Goal: Task Accomplishment & Management: Manage account settings

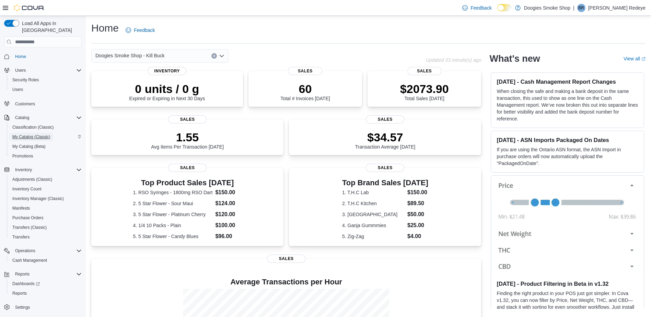
click at [20, 134] on span "My Catalog (Classic)" at bounding box center [31, 136] width 38 height 5
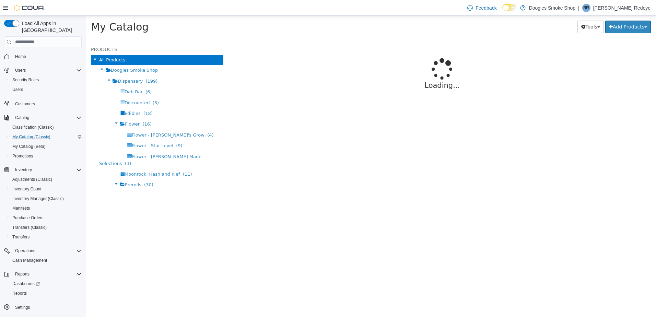
select select "**********"
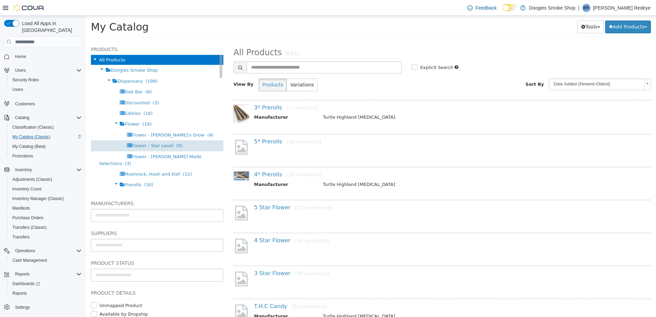
click at [166, 143] on span "Flower - Star Level (9)" at bounding box center [157, 145] width 51 height 5
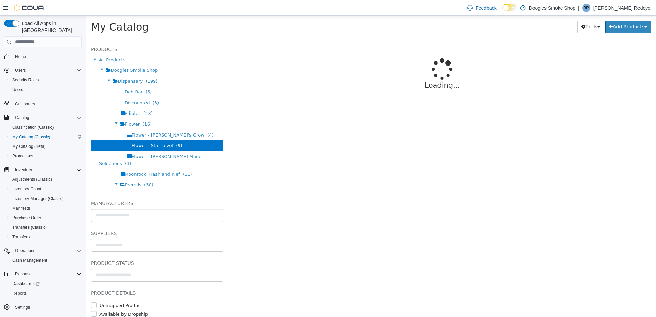
select select "**********"
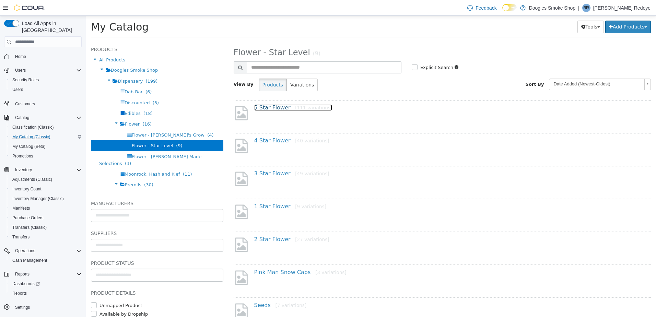
click at [276, 106] on link "5 Star Flower [111 variations]" at bounding box center [293, 107] width 78 height 7
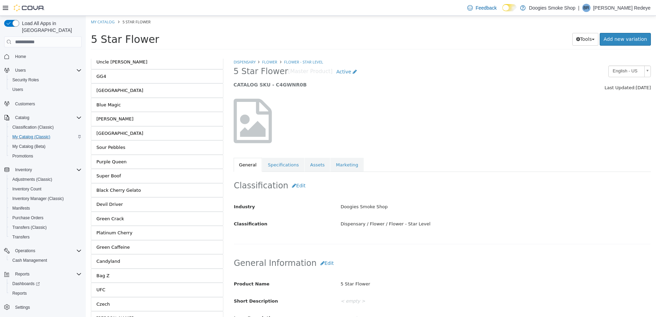
scroll to position [1401, 0]
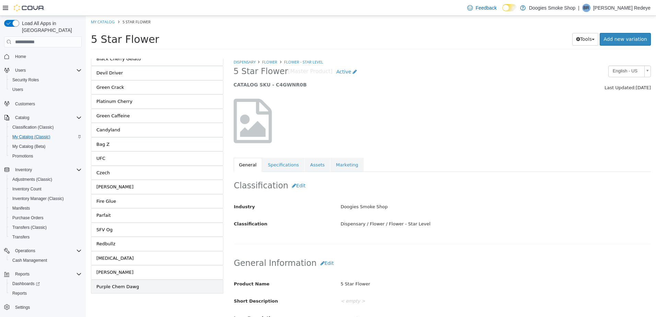
click at [141, 283] on link "Purple Chem Dawg" at bounding box center [157, 287] width 132 height 14
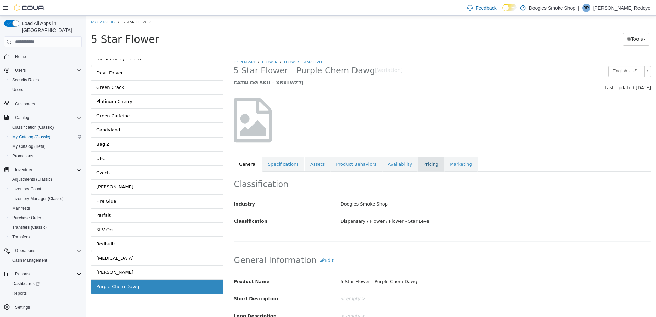
click at [421, 167] on link "Pricing" at bounding box center [431, 164] width 26 height 14
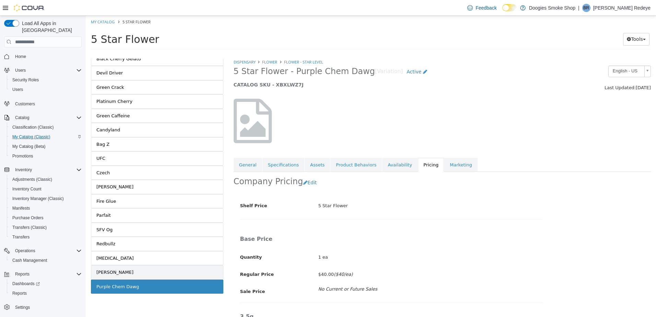
click at [187, 274] on link "[PERSON_NAME]" at bounding box center [157, 272] width 132 height 14
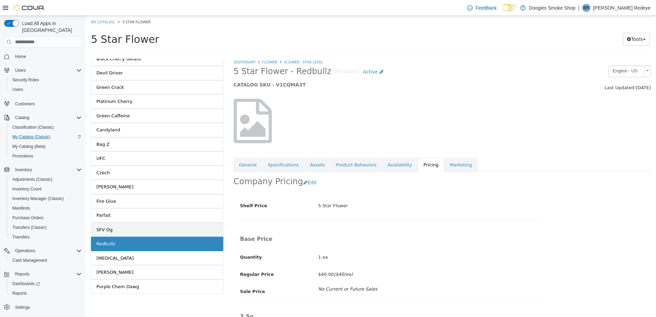
click at [157, 230] on link "SFV Og" at bounding box center [157, 230] width 132 height 14
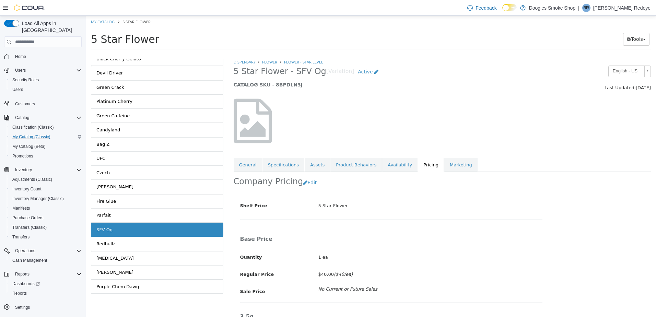
click at [153, 216] on link "Parfait" at bounding box center [157, 215] width 132 height 14
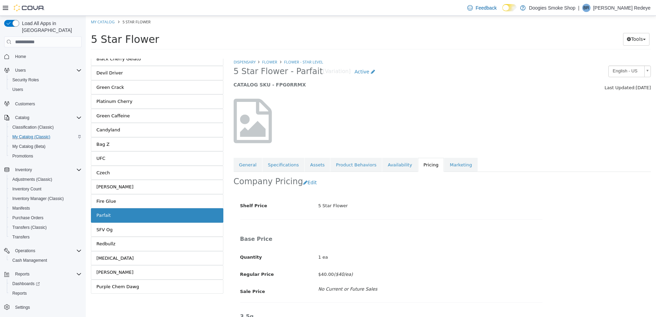
click at [154, 204] on link "Fire Glue" at bounding box center [157, 201] width 132 height 14
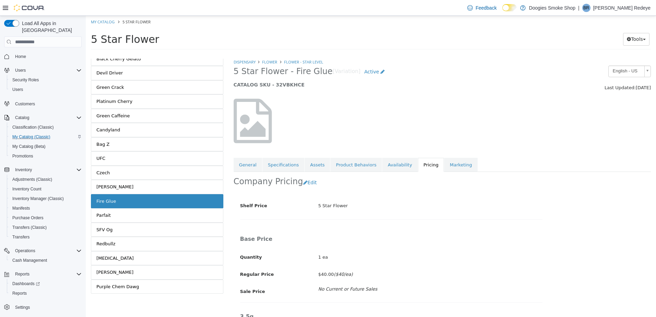
click at [159, 186] on link "[PERSON_NAME]" at bounding box center [157, 187] width 132 height 14
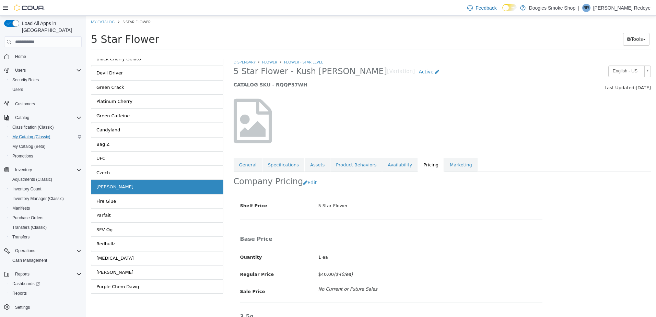
click at [158, 173] on link "Czech" at bounding box center [157, 173] width 132 height 14
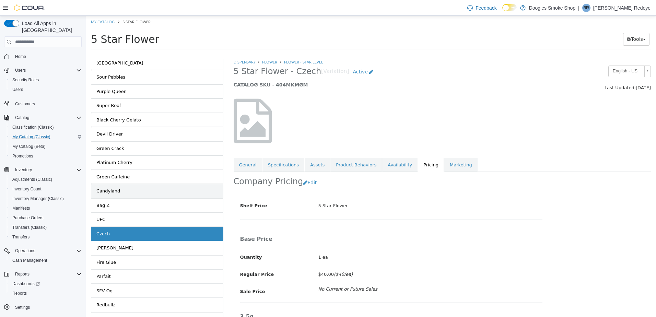
scroll to position [1333, 0]
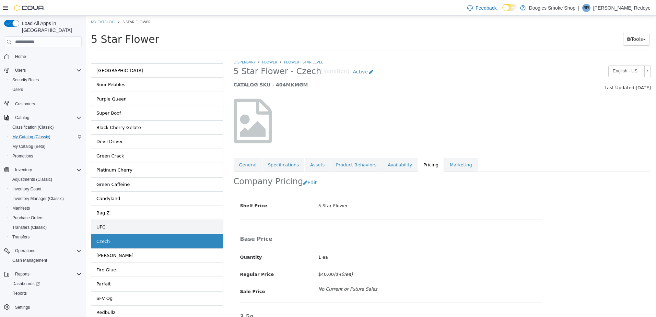
click at [138, 225] on link "UFC" at bounding box center [157, 227] width 132 height 14
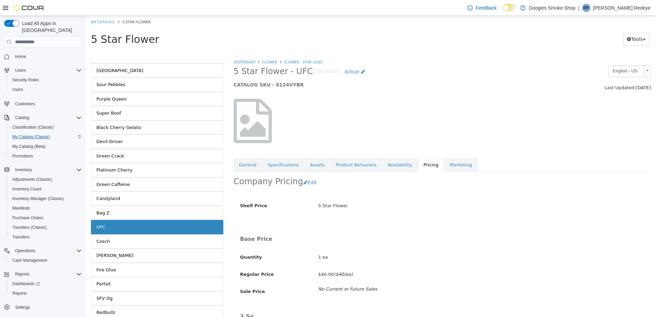
click at [138, 212] on link "Bag Z" at bounding box center [157, 213] width 132 height 14
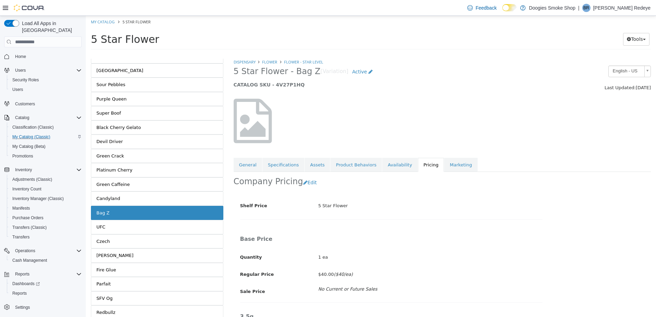
click at [151, 197] on link "Candyland" at bounding box center [157, 199] width 132 height 14
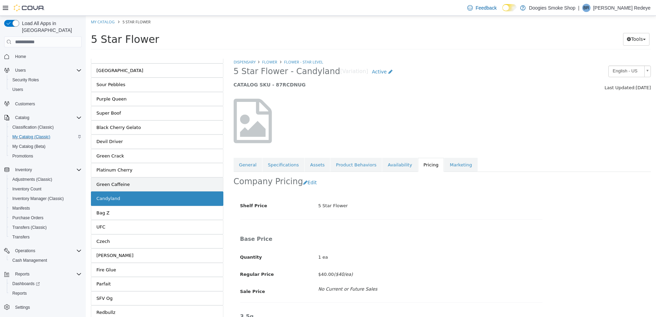
click at [149, 180] on link "Green Caffeine" at bounding box center [157, 184] width 132 height 14
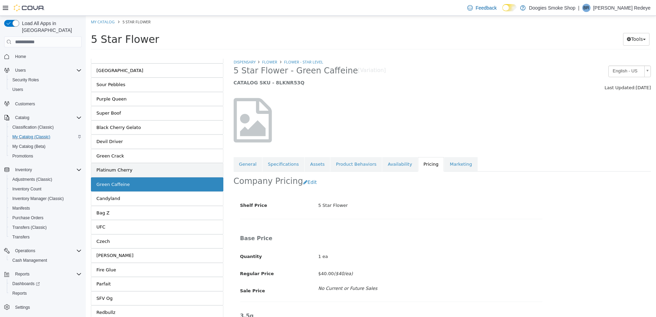
click at [148, 169] on link "Platinum Cherry" at bounding box center [157, 170] width 132 height 14
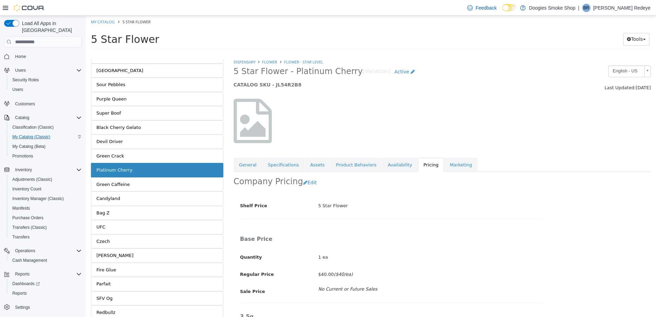
click at [147, 155] on link "Green Crack" at bounding box center [157, 156] width 132 height 14
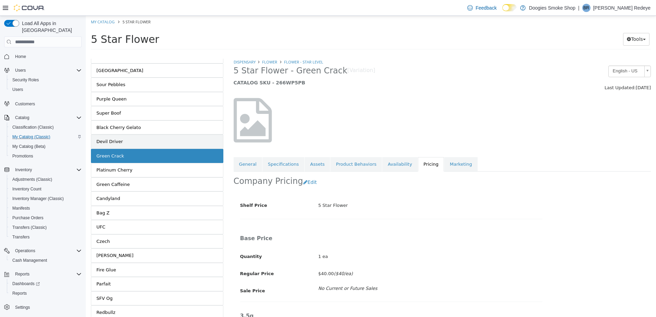
click at [148, 143] on link "Devil Driver" at bounding box center [157, 142] width 132 height 14
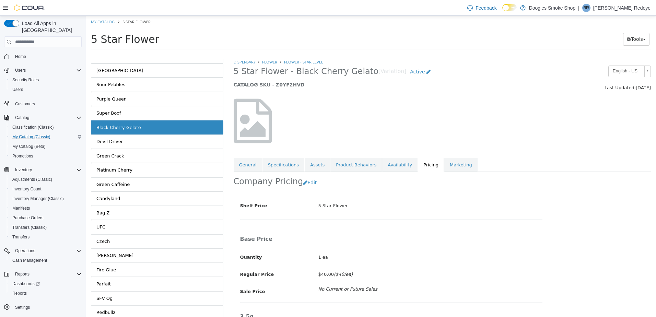
click at [143, 107] on link "Super Boof" at bounding box center [157, 113] width 132 height 14
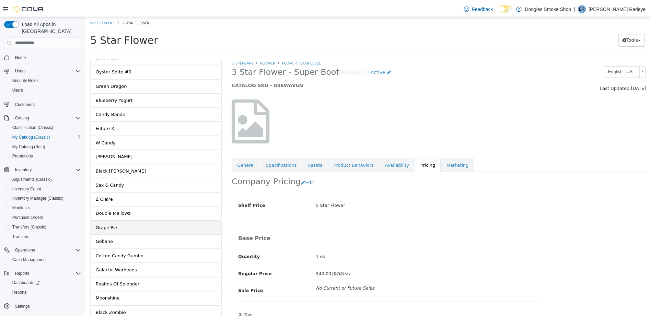
scroll to position [549, 0]
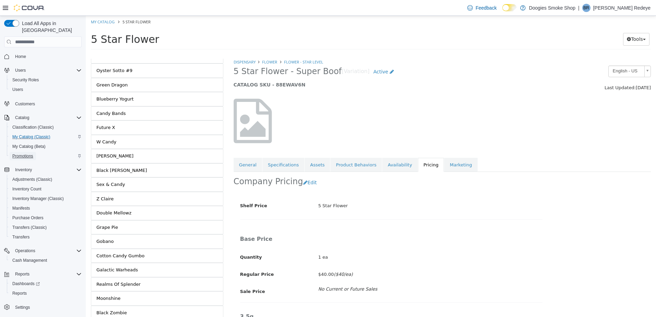
click at [27, 153] on span "Promotions" at bounding box center [22, 155] width 21 height 5
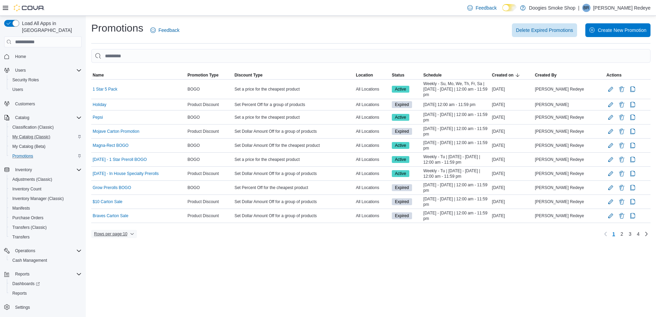
click at [116, 234] on span "Rows per page : 10" at bounding box center [110, 233] width 33 height 5
click at [121, 219] on span "50 rows" at bounding box center [123, 220] width 22 height 5
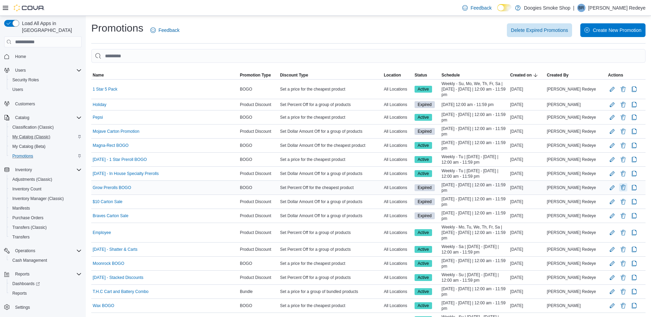
click at [623, 188] on button "Delete Promotion" at bounding box center [623, 187] width 8 height 8
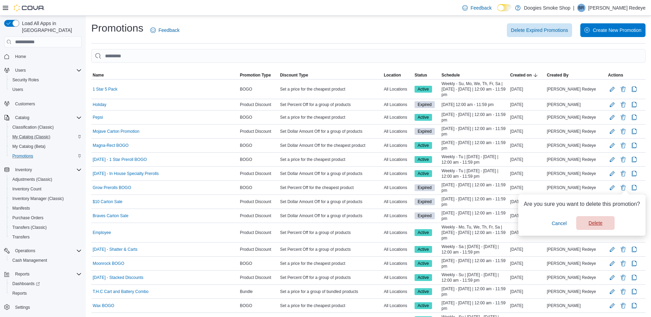
drag, startPoint x: 604, startPoint y: 222, endPoint x: 605, endPoint y: 218, distance: 3.6
click at [602, 222] on span "Delete" at bounding box center [595, 223] width 30 height 14
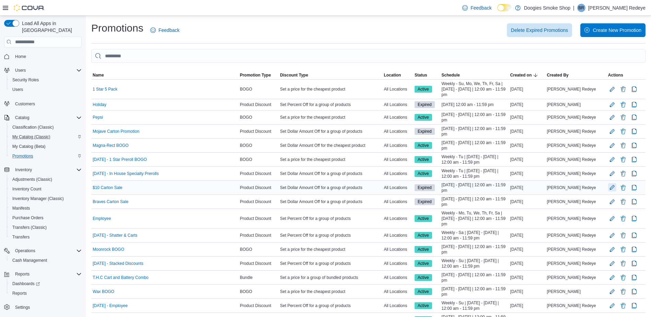
click at [612, 189] on button "Edit Promotion" at bounding box center [612, 187] width 8 height 8
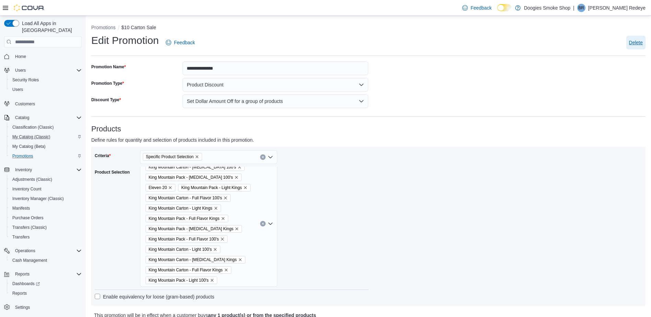
click at [643, 41] on span "Delete" at bounding box center [636, 42] width 14 height 7
click at [584, 48] on span "Delete" at bounding box center [579, 50] width 14 height 7
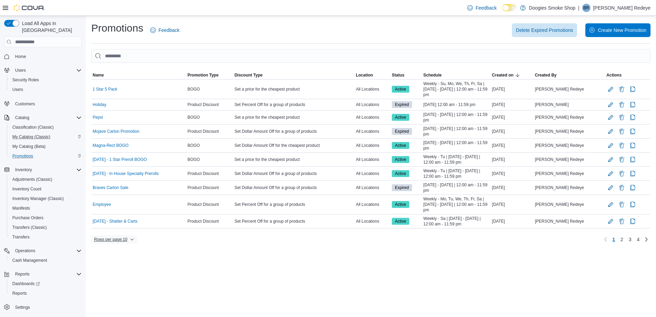
click at [115, 240] on span "Rows per page : 10" at bounding box center [110, 239] width 33 height 5
click at [117, 227] on span "50 rows" at bounding box center [123, 225] width 22 height 5
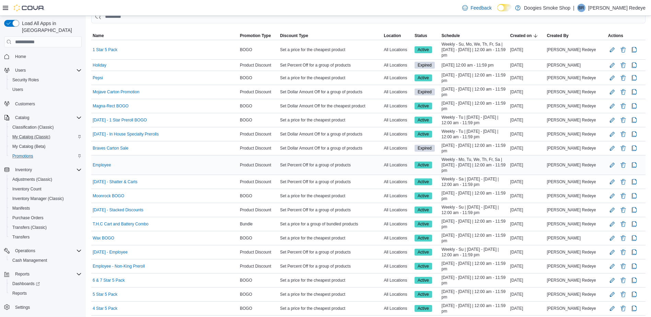
scroll to position [39, 0]
click at [614, 150] on button "Edit Promotion" at bounding box center [612, 148] width 8 height 8
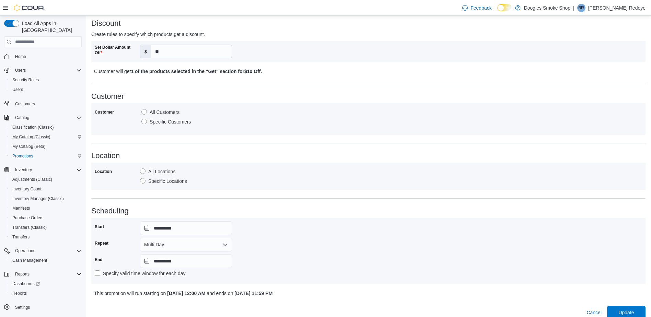
scroll to position [325, 0]
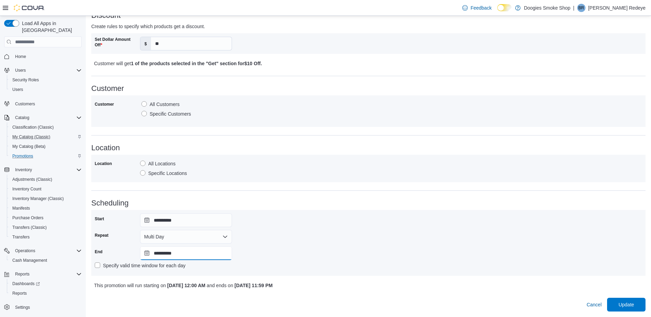
click at [172, 255] on input "**********" at bounding box center [186, 253] width 92 height 14
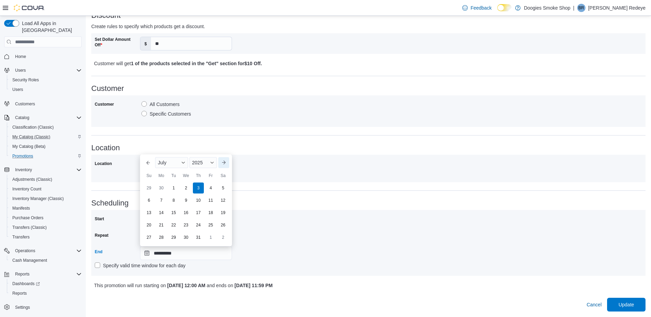
click at [225, 162] on button "Next month" at bounding box center [223, 162] width 11 height 11
click at [225, 162] on div "Sa" at bounding box center [223, 163] width 11 height 11
drag, startPoint x: 225, startPoint y: 162, endPoint x: 225, endPoint y: 152, distance: 10.3
click at [225, 152] on button "Next month" at bounding box center [223, 150] width 11 height 11
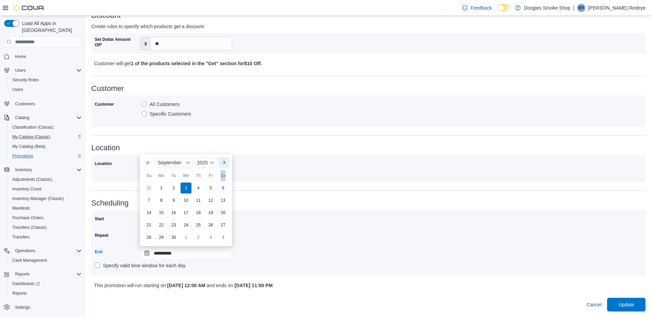
click at [224, 161] on button "Next month" at bounding box center [223, 162] width 11 height 11
click at [224, 162] on button "Next month" at bounding box center [223, 162] width 11 height 11
click at [221, 152] on button "Next month" at bounding box center [223, 150] width 11 height 11
click at [187, 237] on div "31" at bounding box center [186, 237] width 11 height 11
type input "**********"
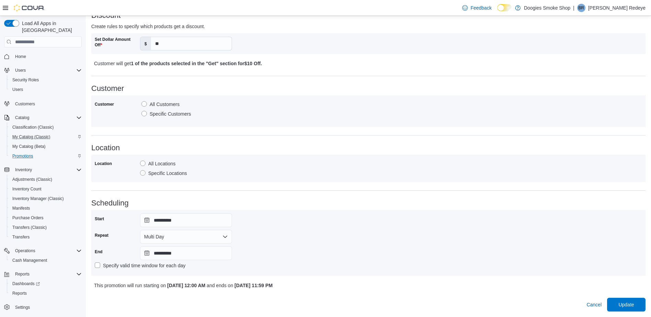
click at [361, 261] on div "**********" at bounding box center [368, 242] width 547 height 59
click at [634, 306] on span "Update" at bounding box center [625, 304] width 15 height 7
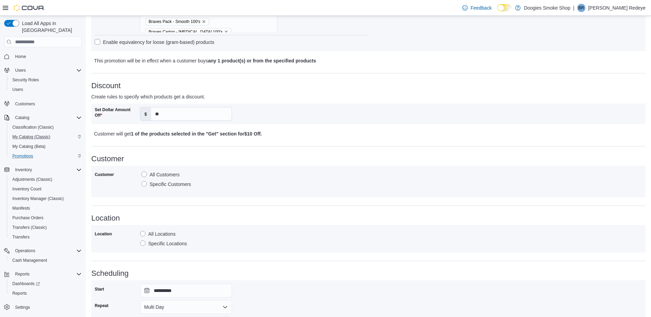
scroll to position [153, 0]
